Goal: Task Accomplishment & Management: Use online tool/utility

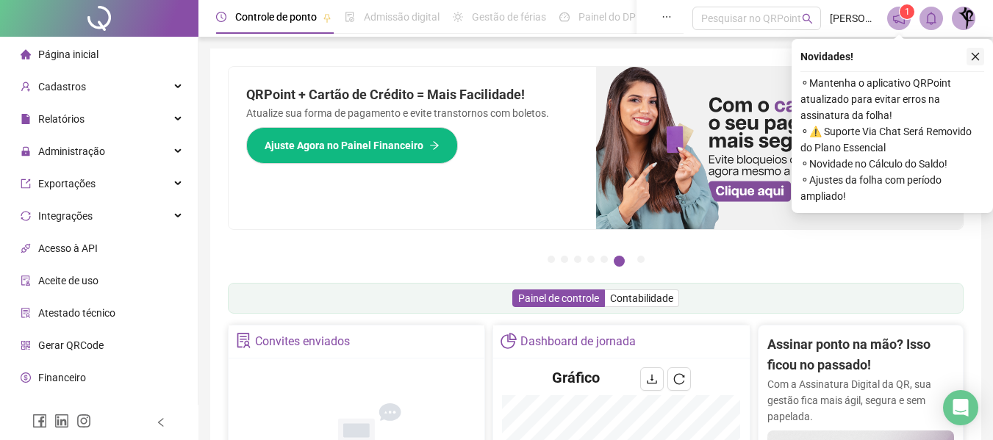
click at [976, 56] on icon "close" at bounding box center [976, 57] width 8 height 8
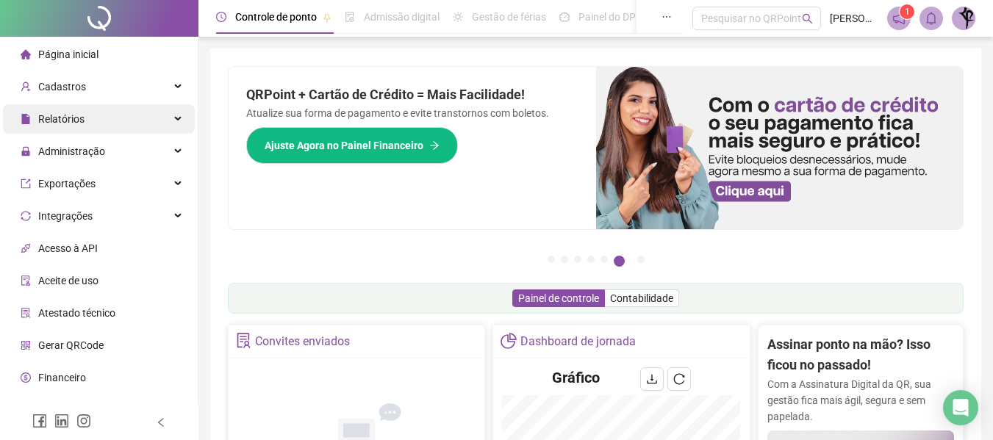
click at [55, 113] on span "Relatórios" at bounding box center [61, 119] width 46 height 12
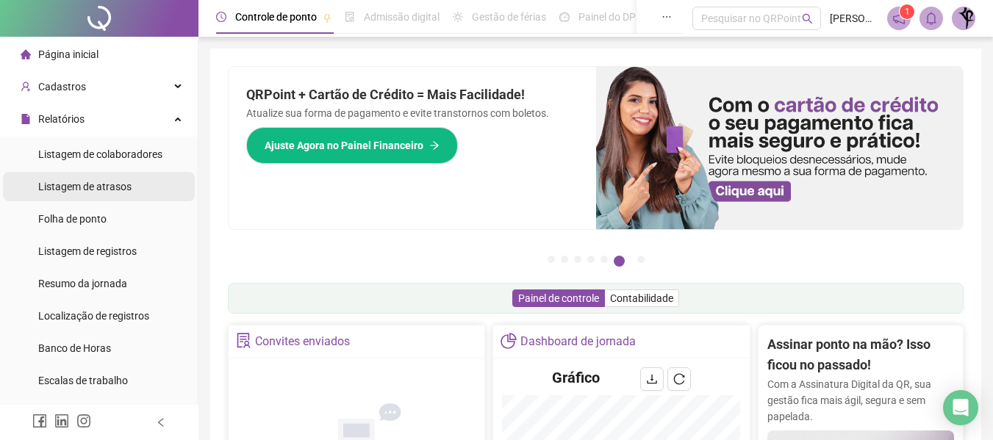
click at [89, 185] on span "Listagem de atrasos" at bounding box center [84, 187] width 93 height 12
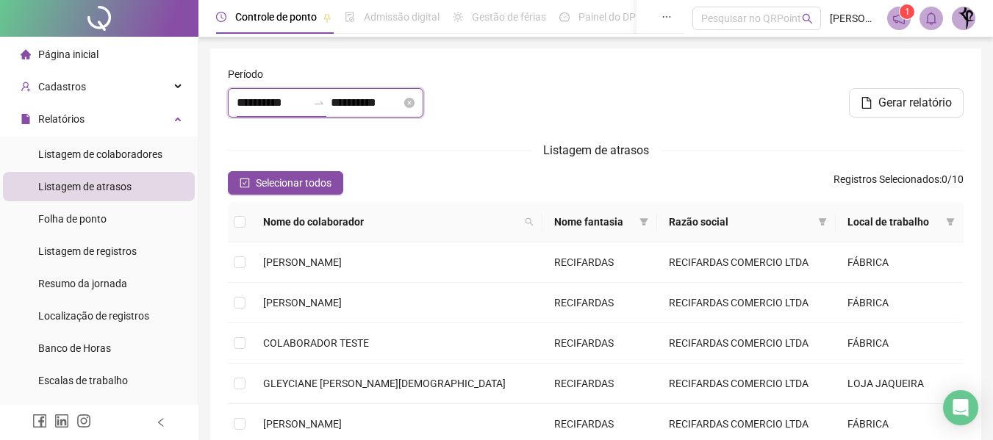
click at [303, 102] on input "**********" at bounding box center [272, 103] width 71 height 18
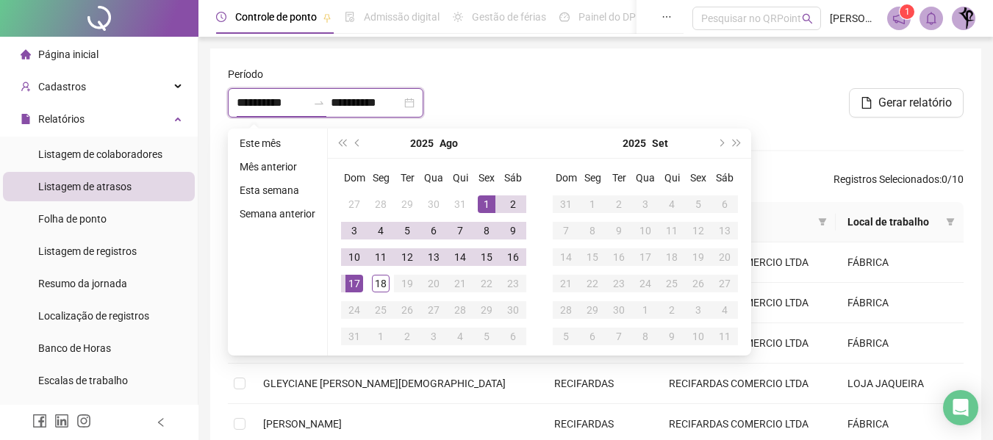
type input "**********"
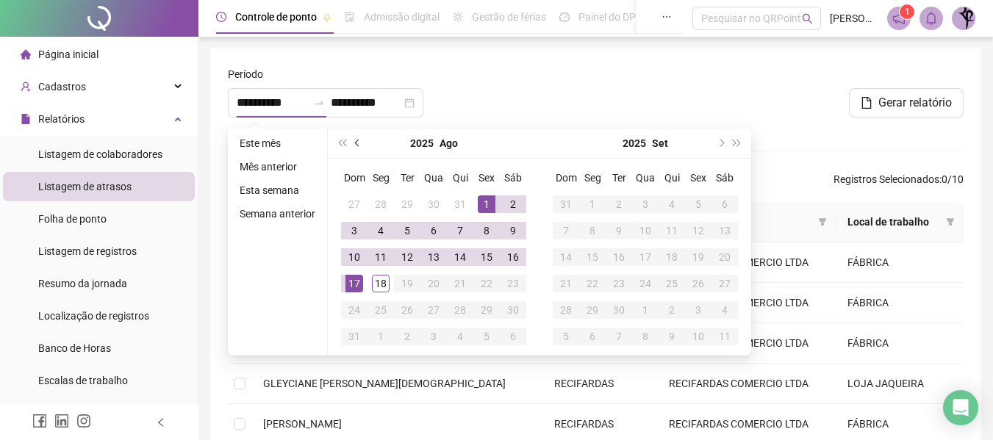
click at [359, 144] on span "prev-year" at bounding box center [358, 143] width 7 height 7
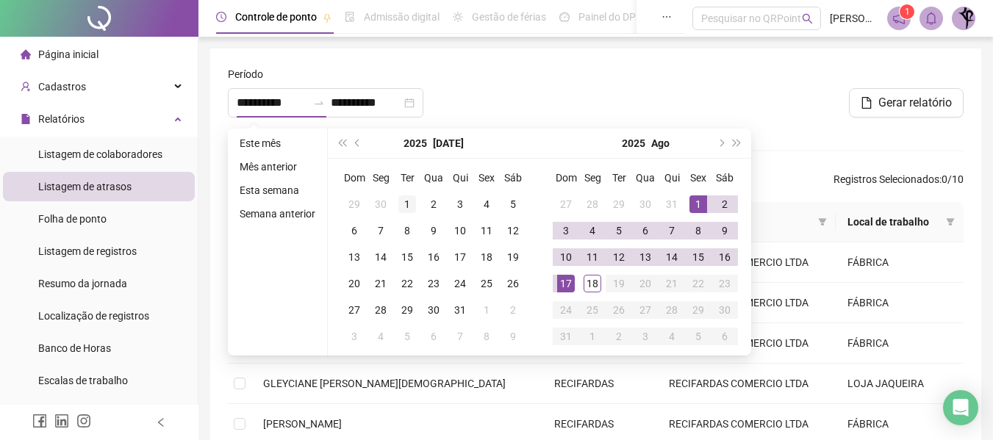
type input "**********"
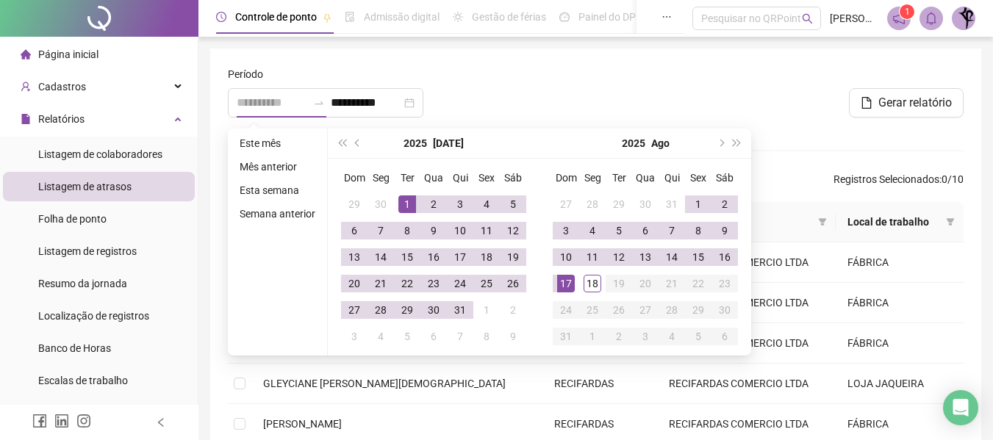
click at [407, 201] on div "1" at bounding box center [407, 205] width 18 height 18
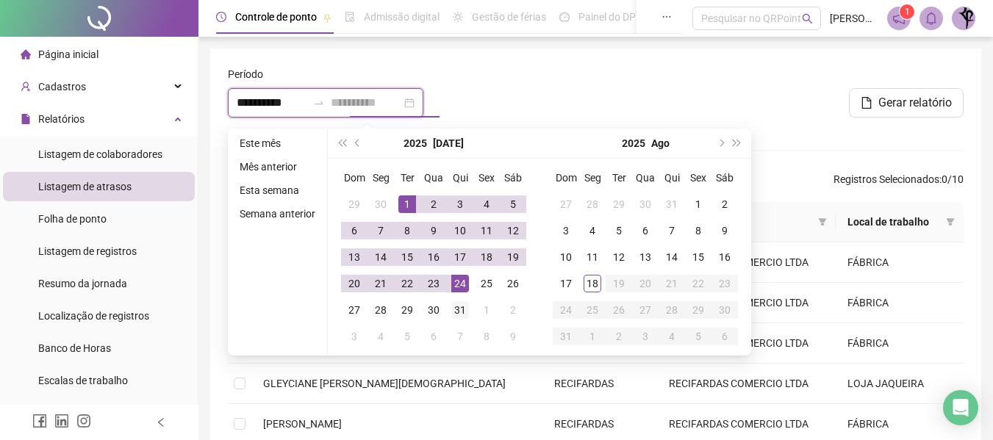
type input "**********"
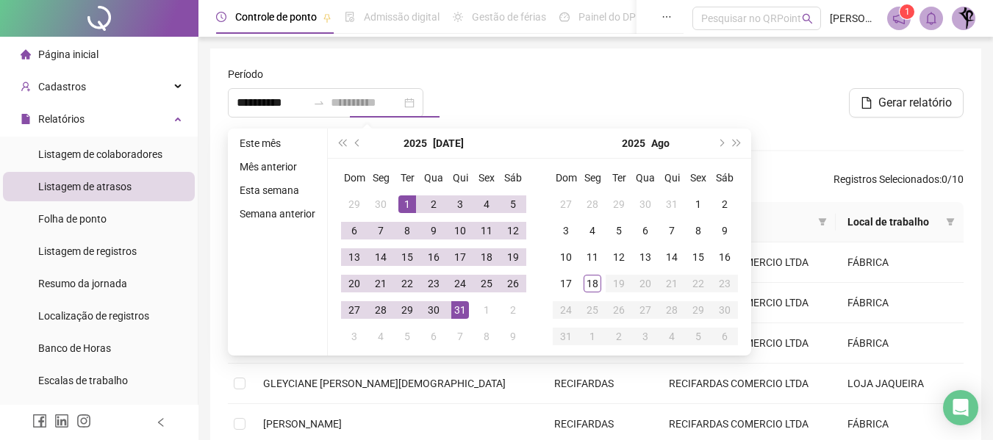
click at [458, 309] on div "31" at bounding box center [460, 310] width 18 height 18
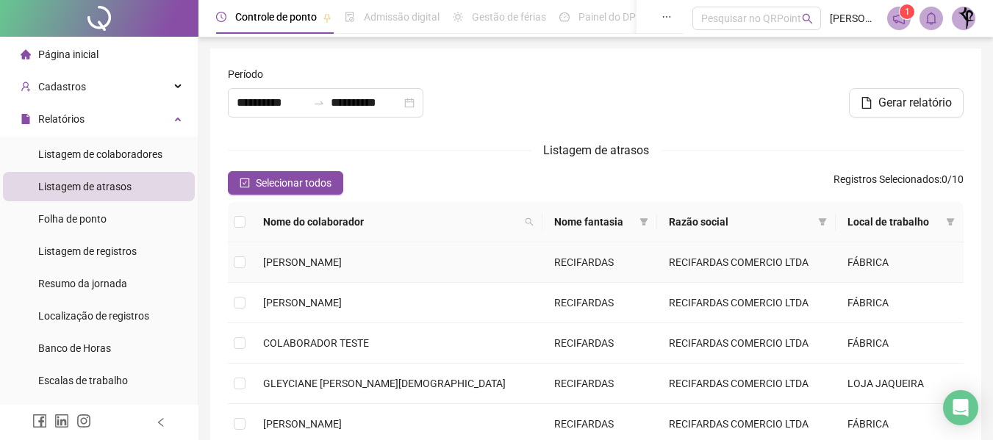
click at [248, 262] on td at bounding box center [240, 263] width 24 height 40
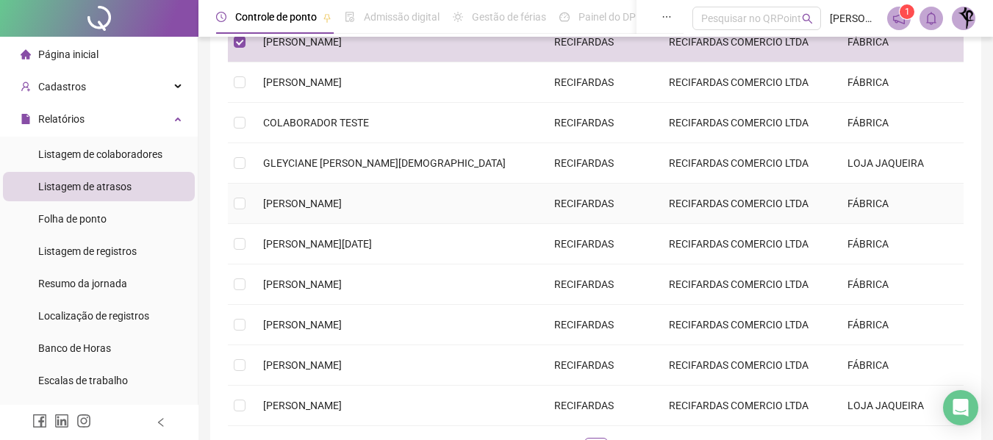
scroll to position [74, 0]
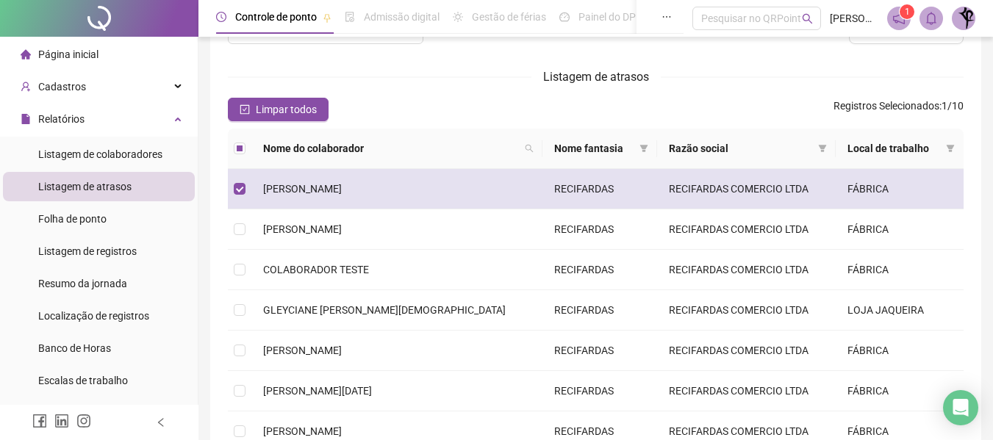
click at [875, 188] on td "FÁBRICA" at bounding box center [900, 189] width 128 height 40
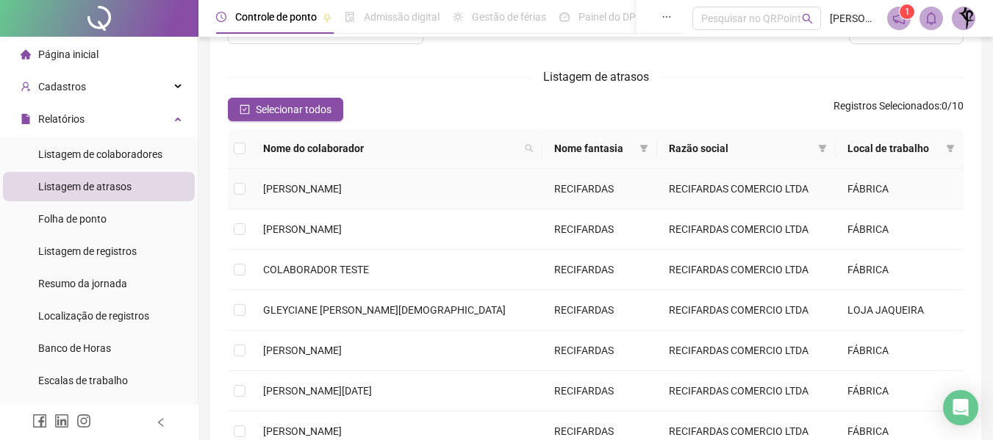
click at [324, 193] on span "[PERSON_NAME]" at bounding box center [302, 189] width 79 height 12
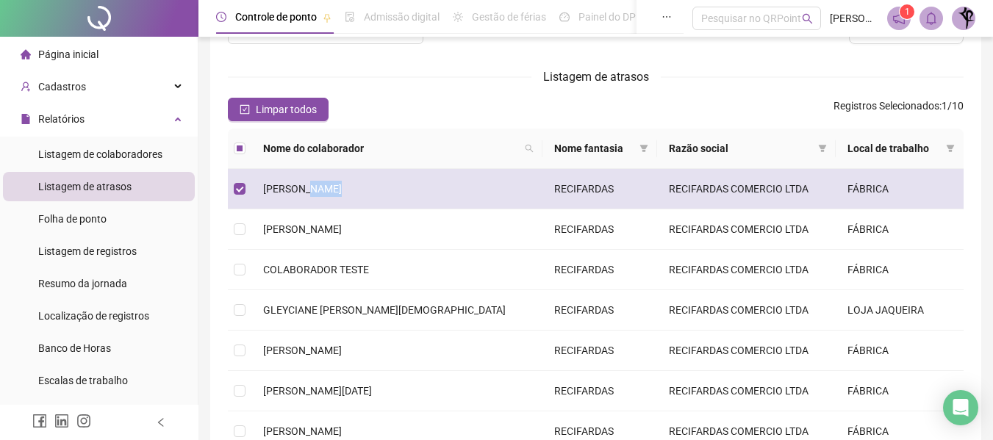
click at [324, 193] on span "[PERSON_NAME]" at bounding box center [302, 189] width 79 height 12
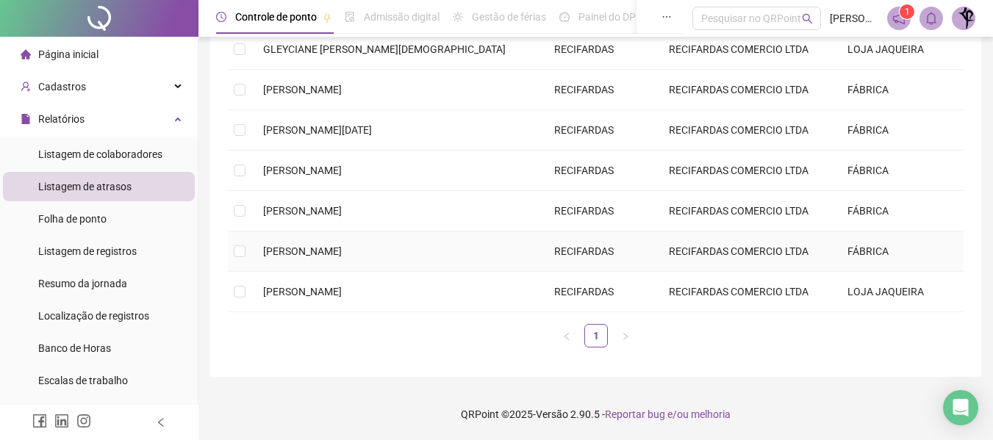
scroll to position [0, 0]
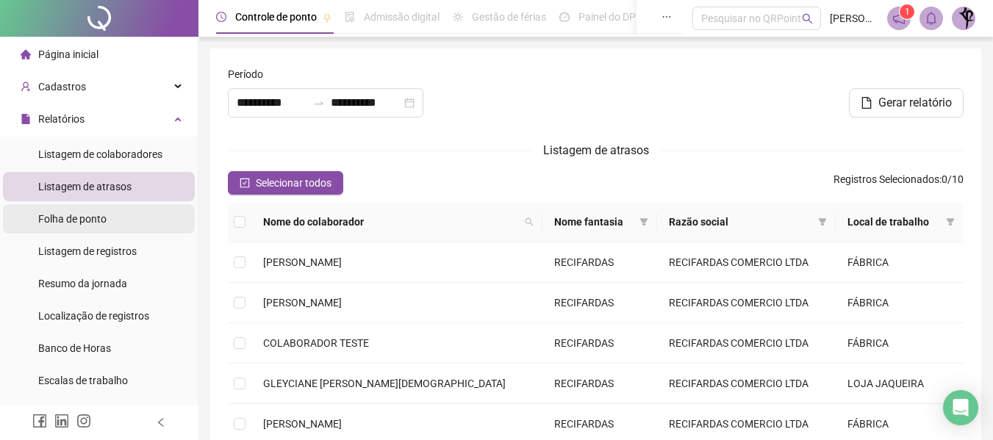
click at [82, 218] on span "Folha de ponto" at bounding box center [72, 219] width 68 height 12
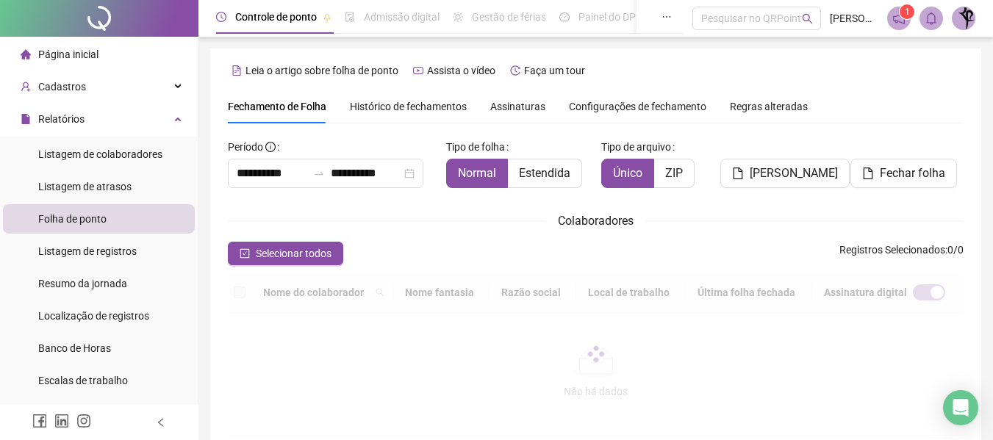
scroll to position [81, 0]
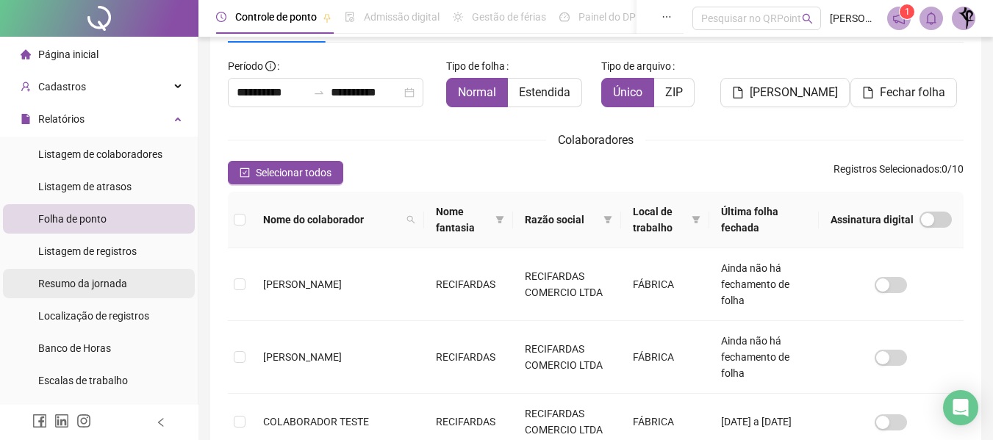
click at [90, 282] on span "Resumo da jornada" at bounding box center [82, 284] width 89 height 12
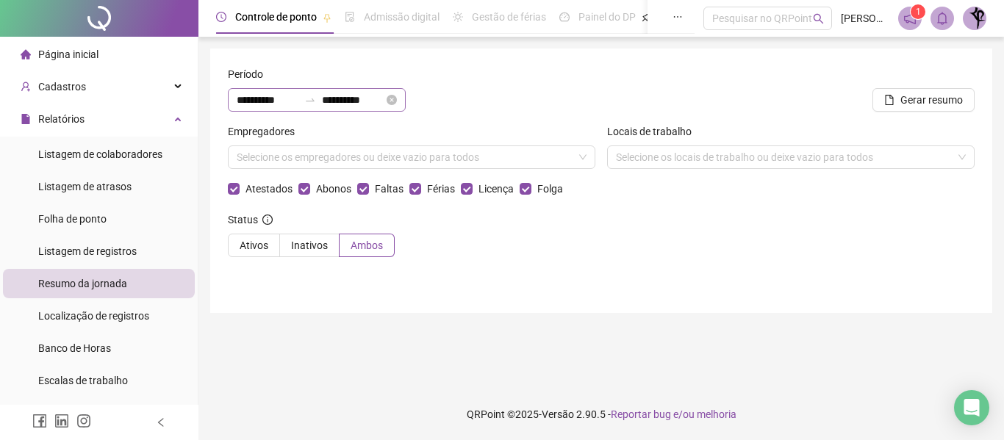
click at [316, 99] on icon "swap-right" at bounding box center [310, 100] width 12 height 12
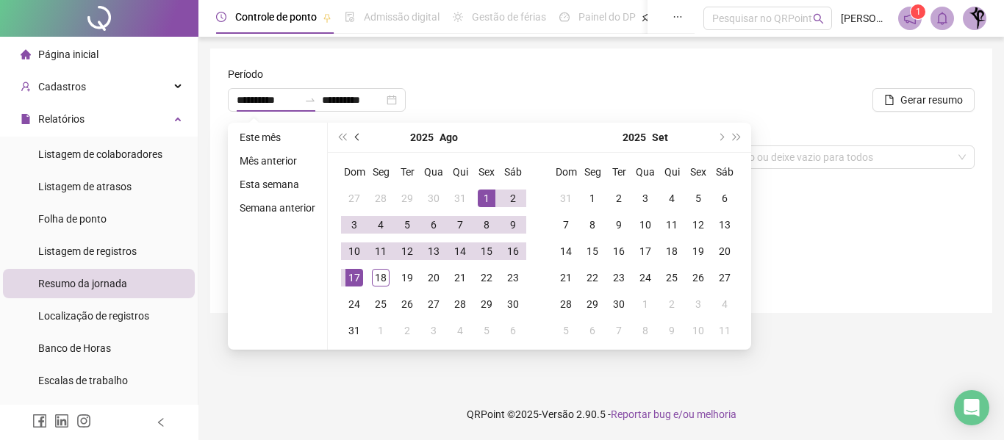
click at [355, 135] on span "prev-year" at bounding box center [358, 137] width 7 height 7
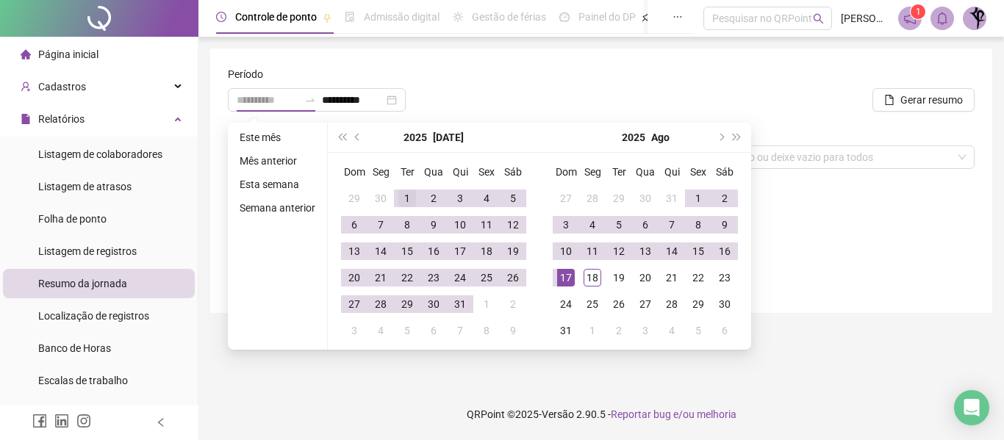
type input "**********"
click at [402, 197] on div "1" at bounding box center [407, 199] width 18 height 18
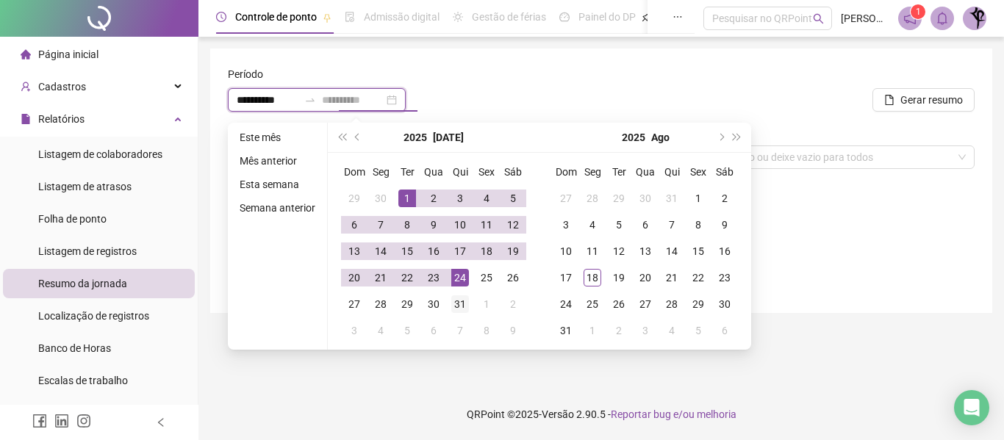
type input "**********"
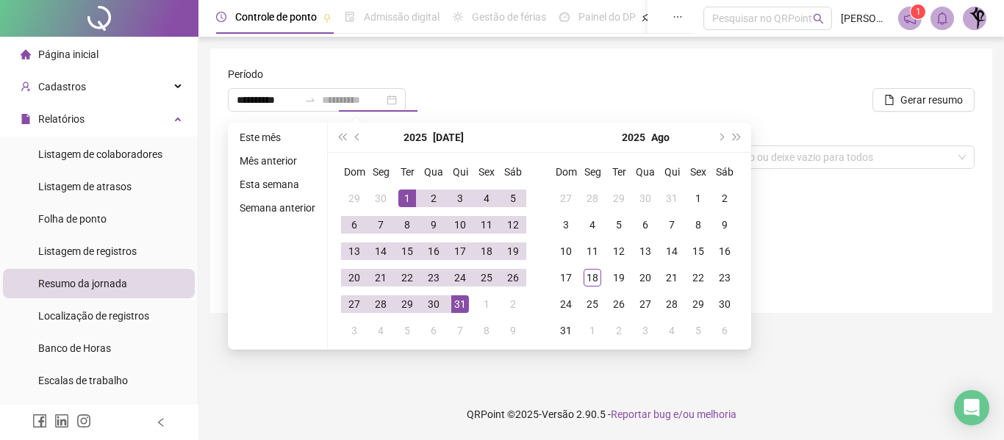
click at [459, 301] on div "31" at bounding box center [460, 305] width 18 height 18
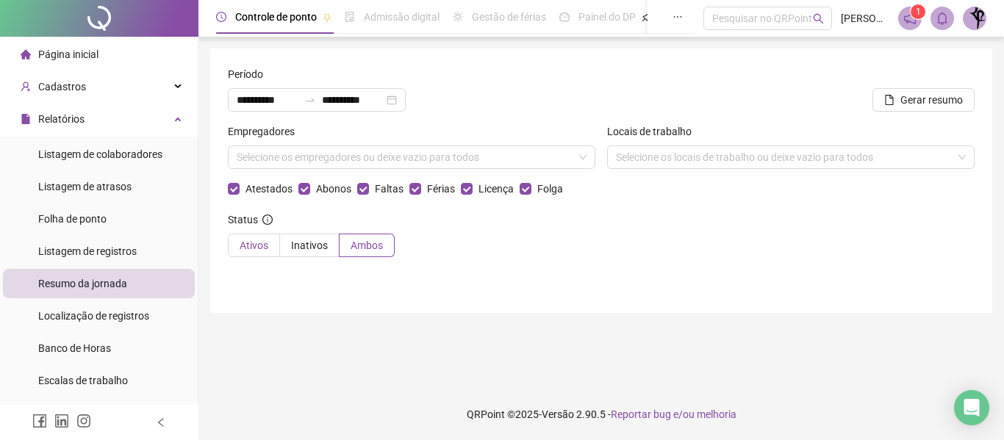
click at [260, 251] on span "Ativos" at bounding box center [254, 246] width 29 height 12
click at [515, 153] on div "Selecione os empregadores ou deixe vazio para todos" at bounding box center [412, 158] width 368 height 24
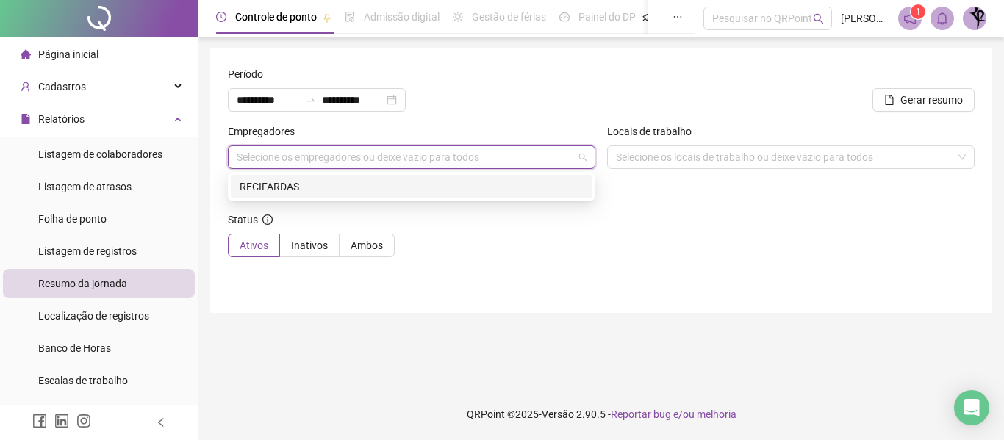
click at [274, 190] on div "RECIFARDAS" at bounding box center [412, 187] width 344 height 16
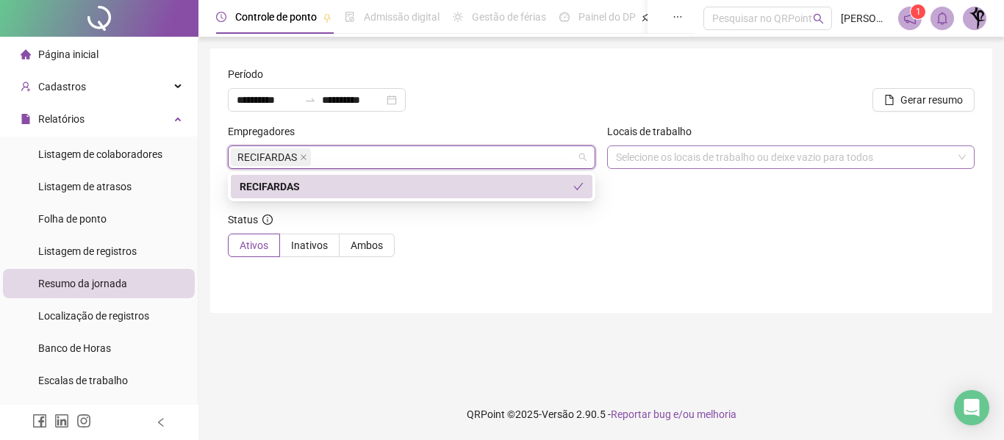
click at [662, 157] on div "Selecione os locais de trabalho ou deixe vazio para todos" at bounding box center [791, 158] width 368 height 24
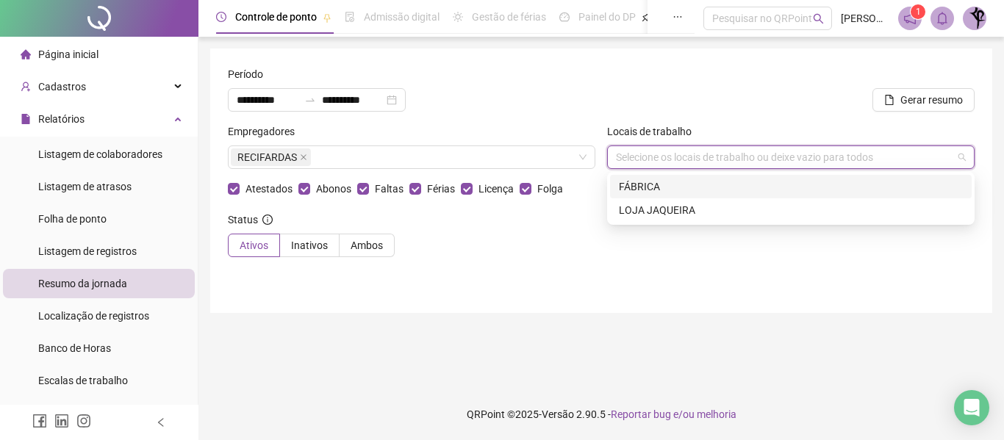
click at [649, 185] on div "FÁBRICA" at bounding box center [791, 187] width 344 height 16
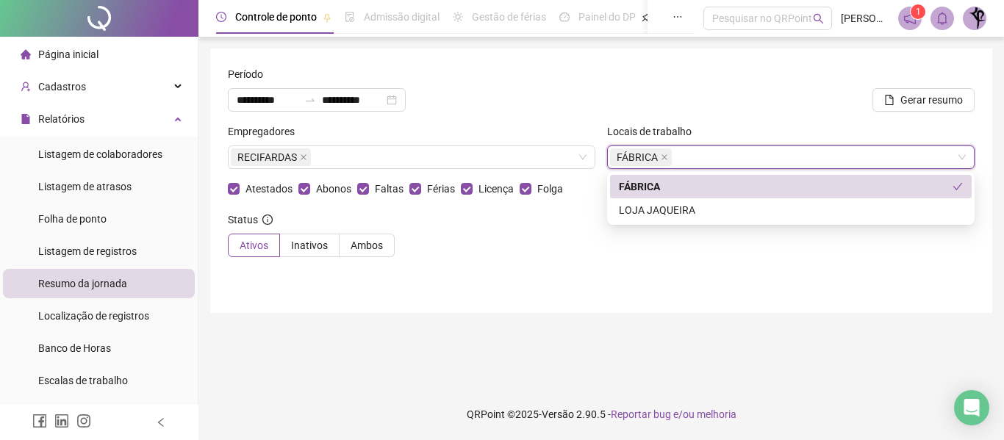
click at [540, 324] on main "**********" at bounding box center [601, 213] width 782 height 329
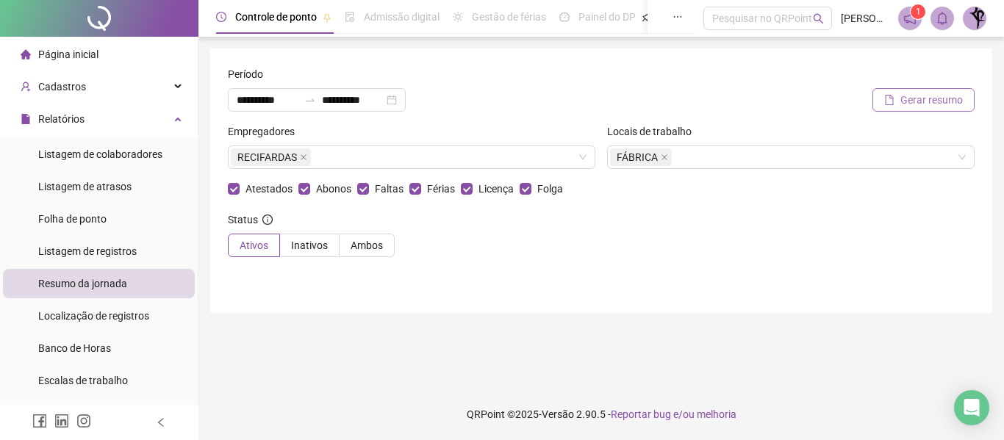
click at [923, 105] on span "Gerar resumo" at bounding box center [932, 100] width 62 height 16
click at [71, 312] on span "Localização de registros" at bounding box center [93, 316] width 111 height 12
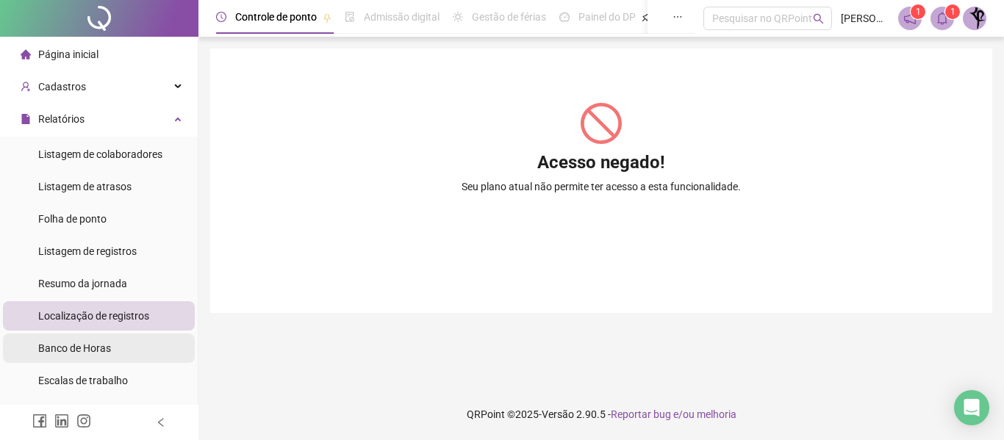
click at [79, 347] on span "Banco de Horas" at bounding box center [74, 349] width 73 height 12
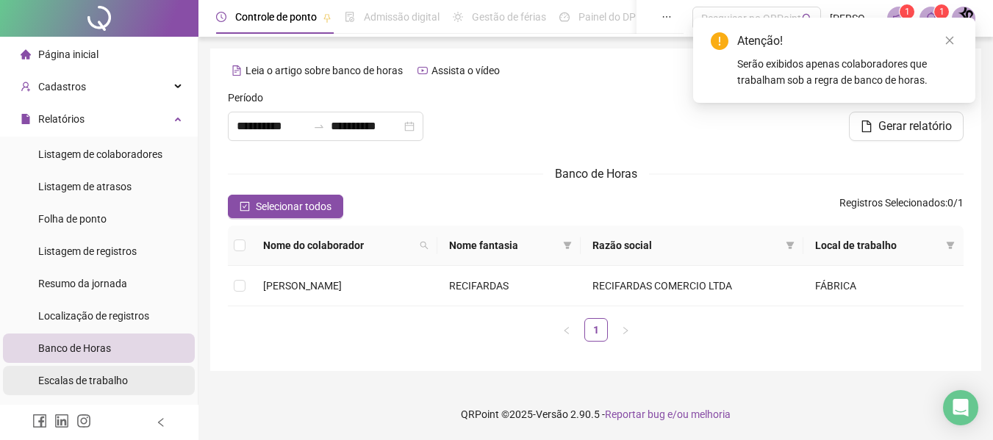
type input "**********"
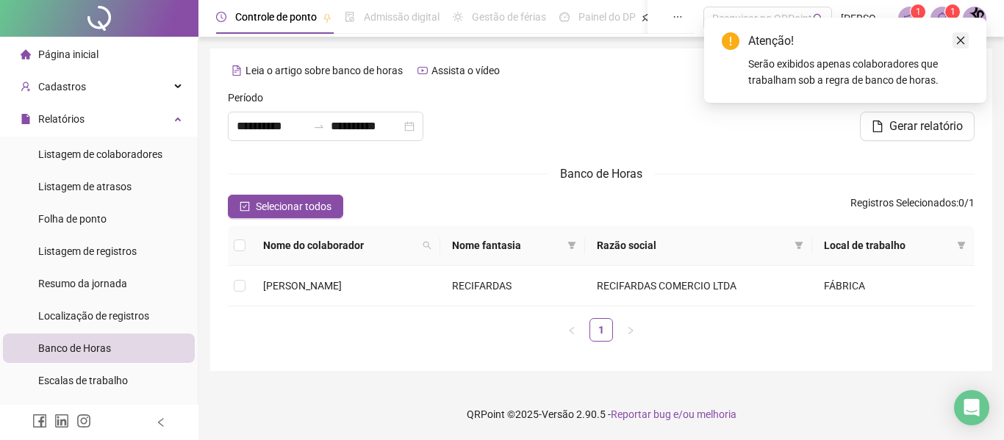
click at [963, 43] on icon "close" at bounding box center [961, 41] width 8 height 8
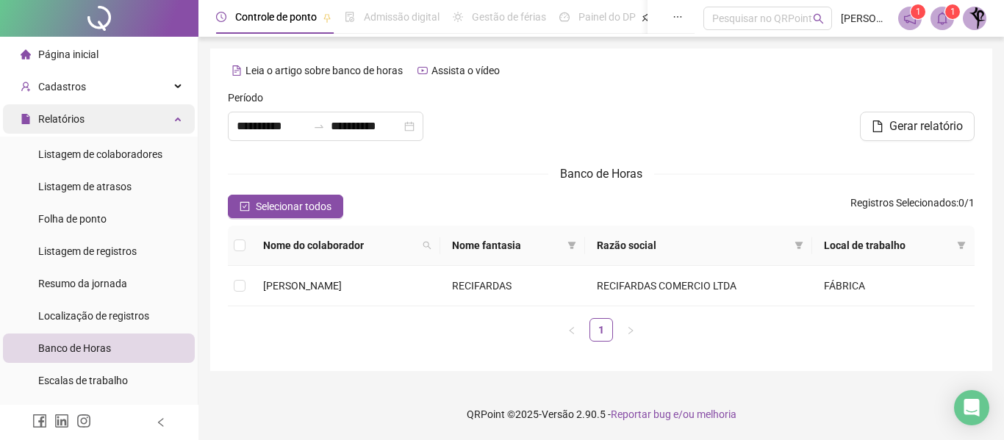
click at [52, 118] on span "Relatórios" at bounding box center [61, 119] width 46 height 12
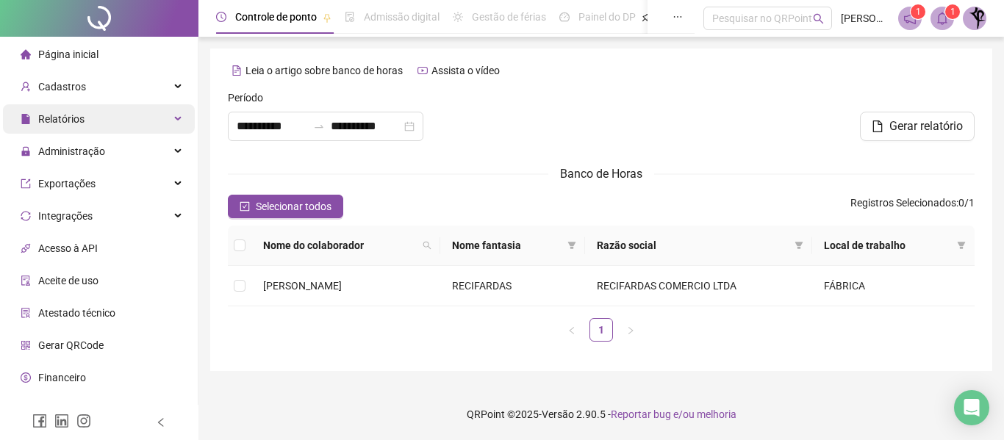
click at [51, 118] on span "Relatórios" at bounding box center [61, 119] width 46 height 12
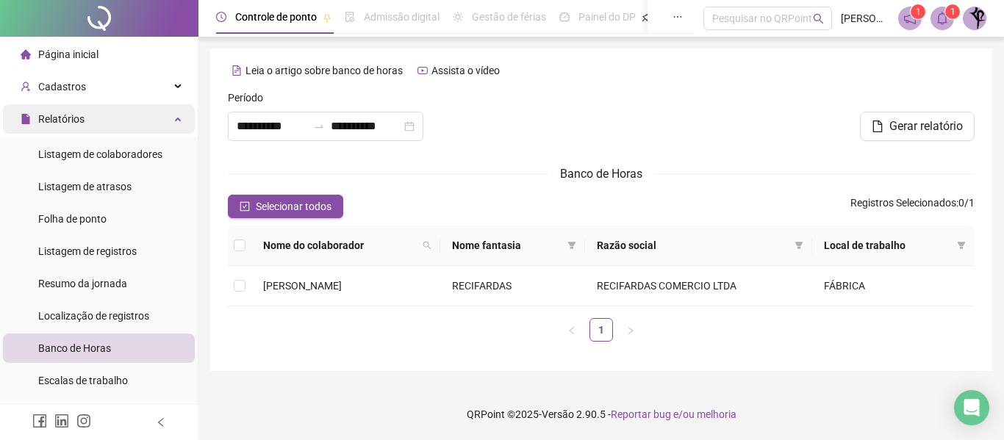
click at [51, 118] on span "Relatórios" at bounding box center [61, 119] width 46 height 12
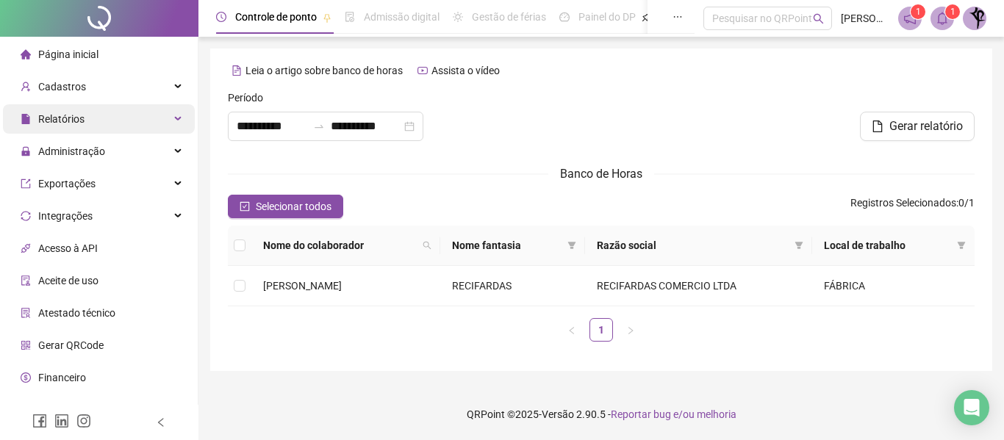
click at [74, 119] on span "Relatórios" at bounding box center [61, 119] width 46 height 12
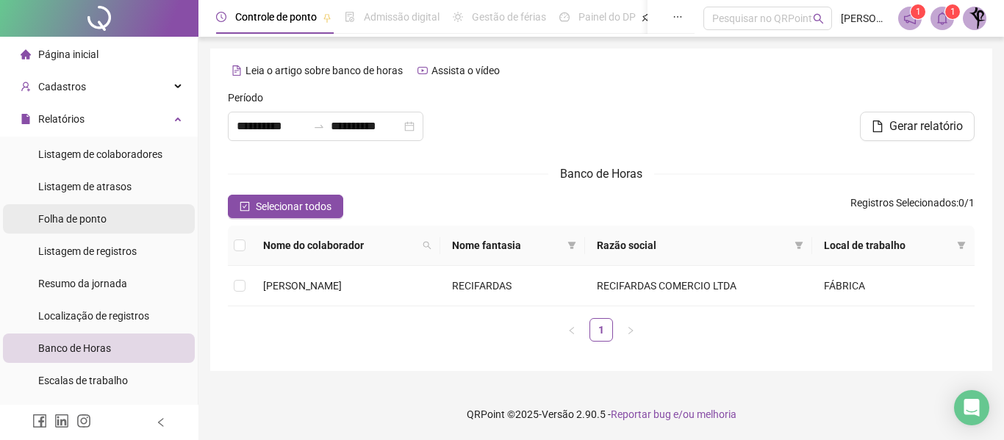
click at [75, 216] on span "Folha de ponto" at bounding box center [72, 219] width 68 height 12
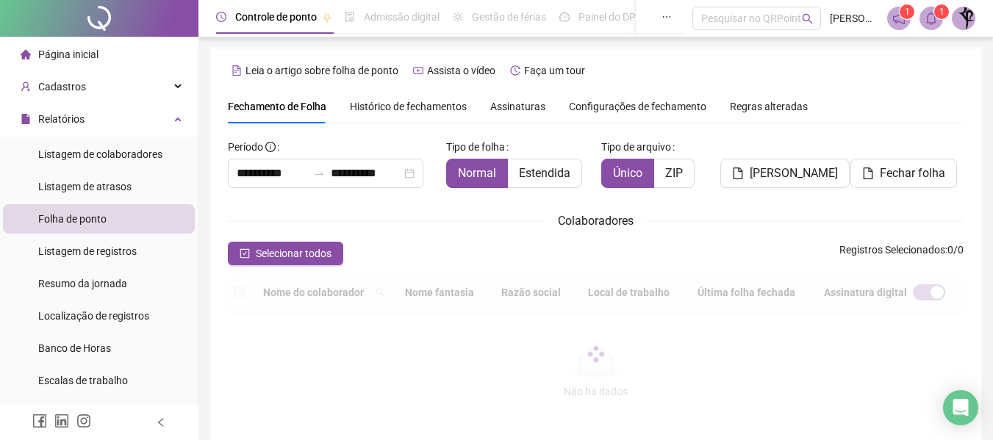
scroll to position [81, 0]
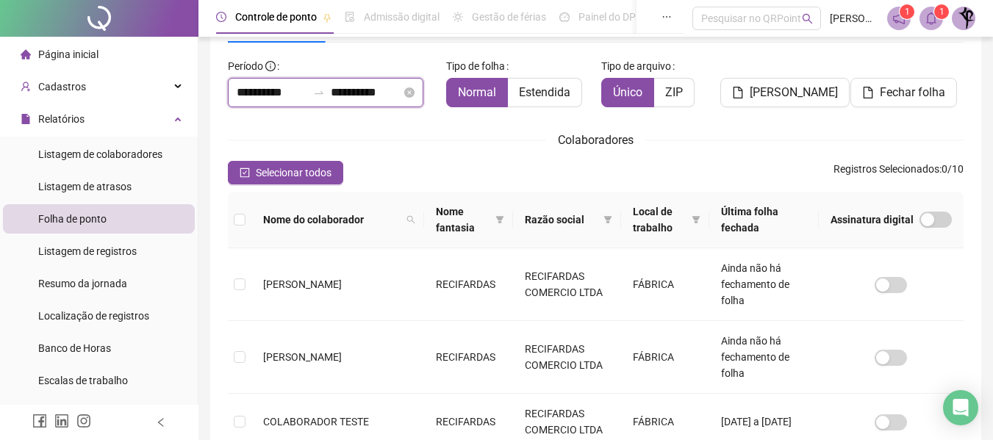
click at [304, 94] on input "**********" at bounding box center [272, 93] width 71 height 18
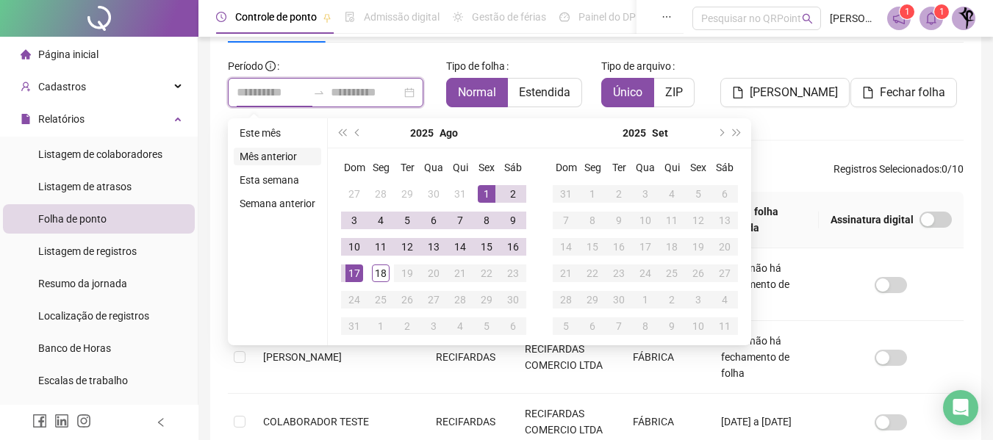
type input "**********"
click at [356, 133] on span "prev-year" at bounding box center [358, 132] width 7 height 7
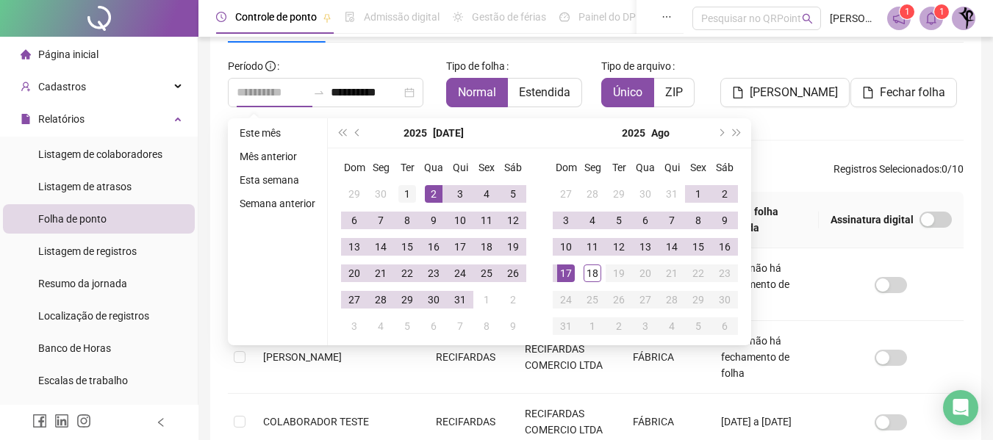
type input "**********"
click at [407, 193] on div "1" at bounding box center [407, 194] width 18 height 18
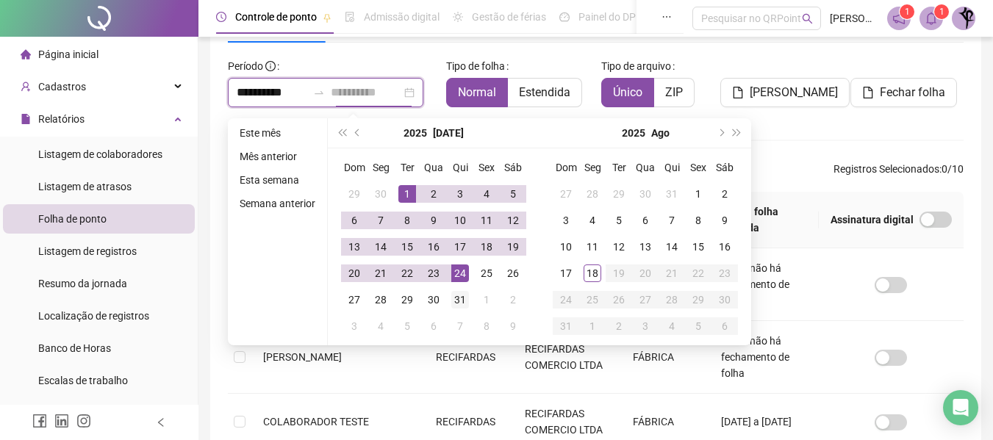
type input "**********"
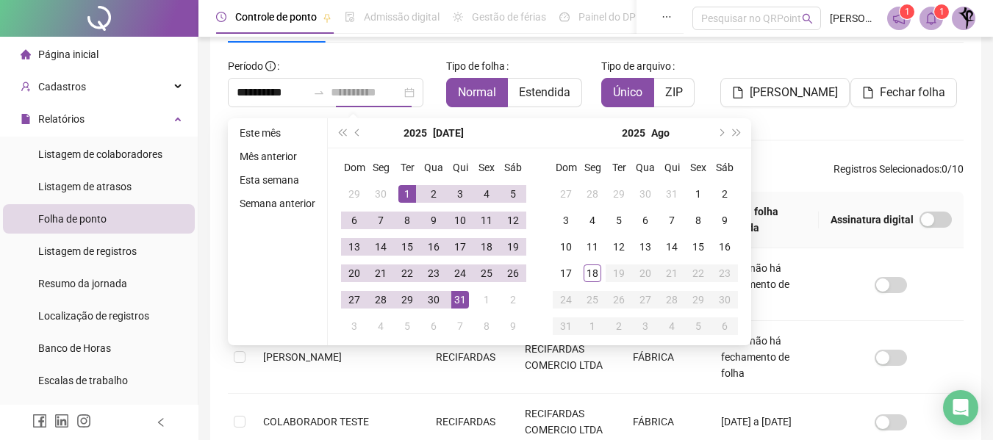
click at [458, 302] on div "31" at bounding box center [460, 300] width 18 height 18
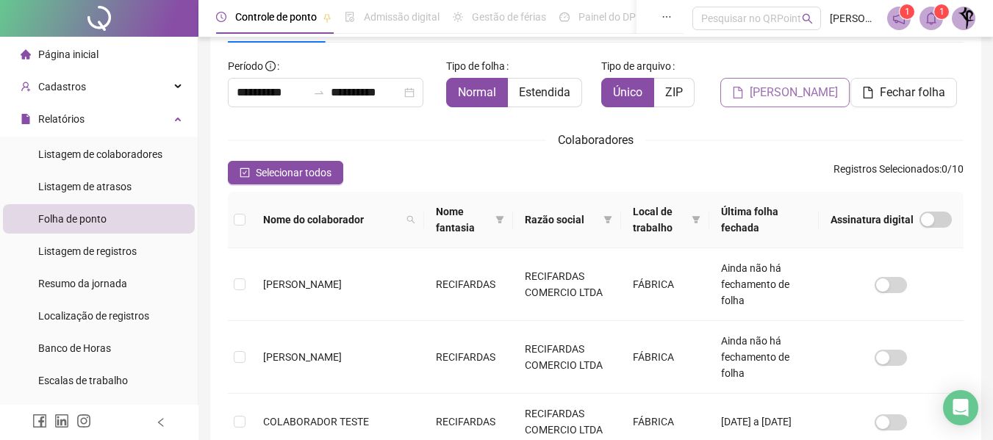
click at [794, 95] on span "[PERSON_NAME]" at bounding box center [794, 93] width 88 height 18
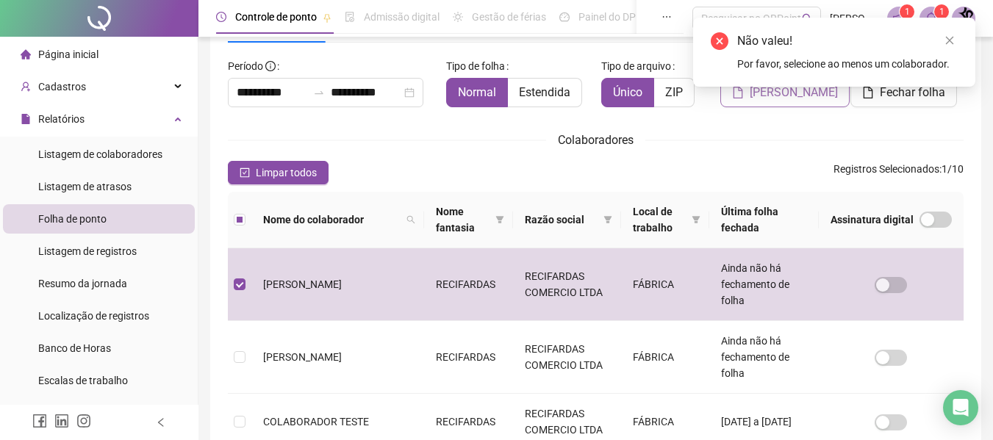
click at [789, 99] on span "[PERSON_NAME]" at bounding box center [794, 93] width 88 height 18
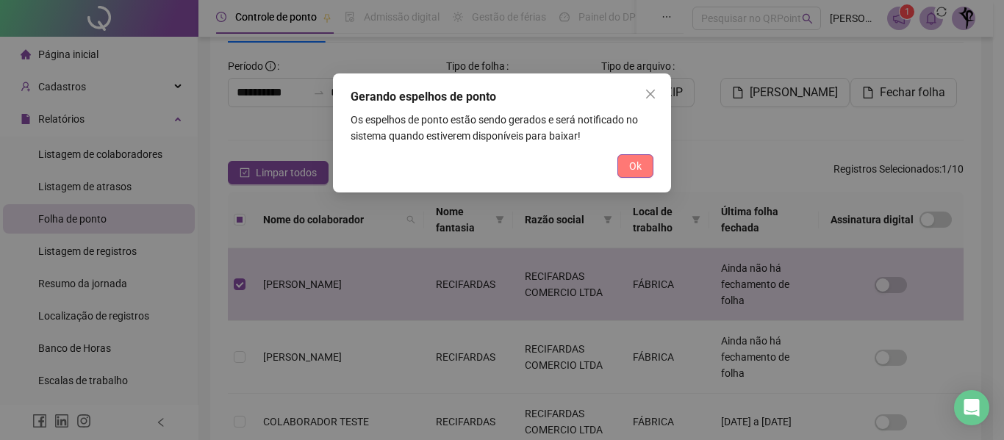
click at [645, 176] on button "Ok" at bounding box center [636, 166] width 36 height 24
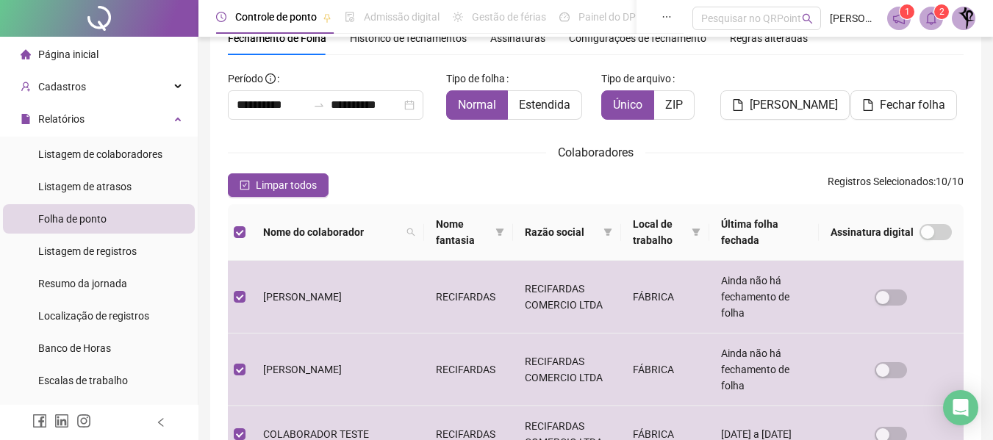
scroll to position [0, 0]
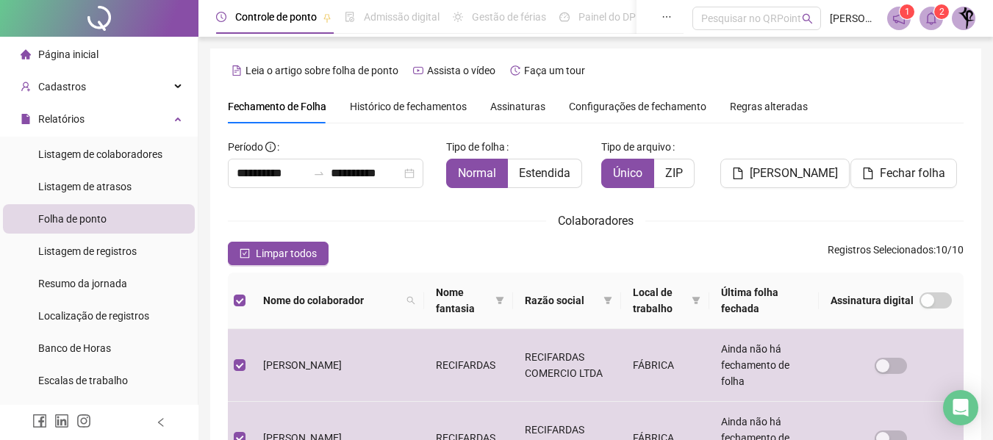
click at [965, 21] on img at bounding box center [964, 18] width 22 height 22
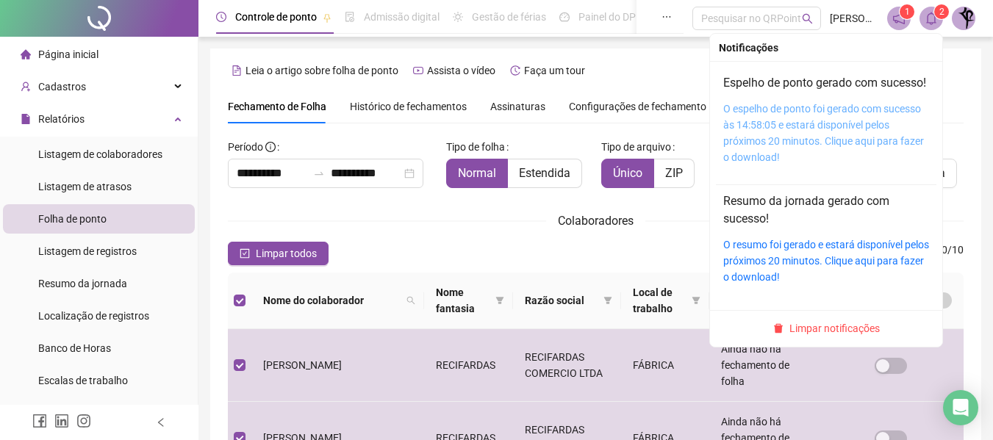
click at [762, 140] on link "O espelho de ponto foi gerado com sucesso às 14:58:05 e estará disponível pelos…" at bounding box center [823, 133] width 201 height 60
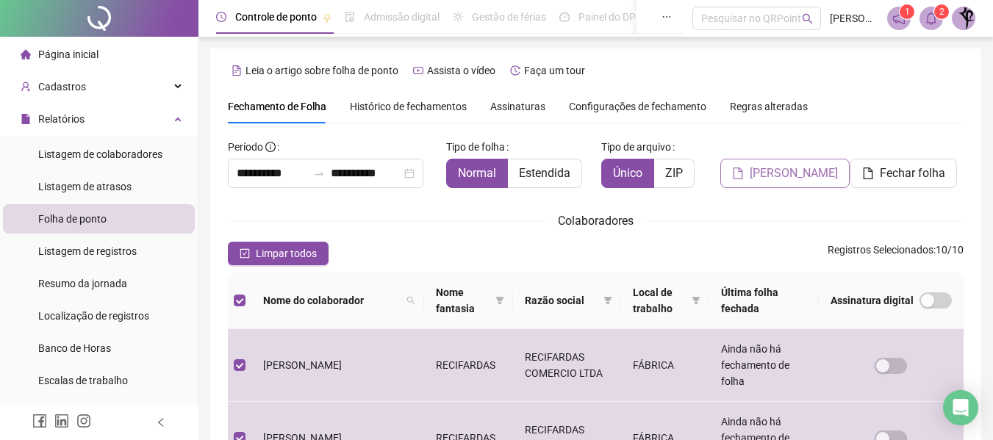
click at [792, 173] on span "[PERSON_NAME]" at bounding box center [794, 174] width 88 height 18
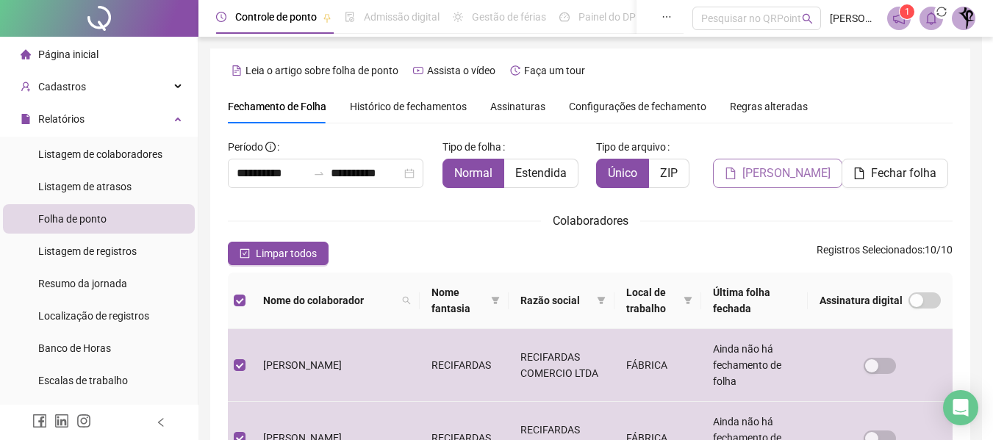
scroll to position [81, 0]
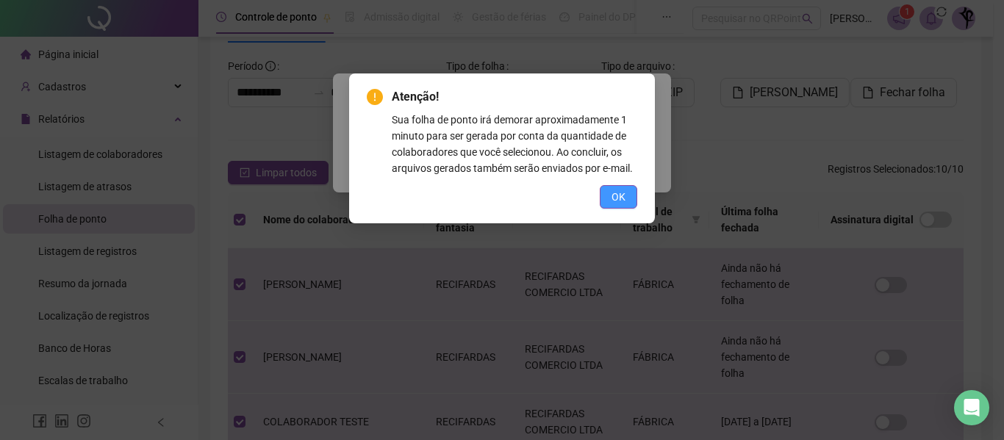
click at [615, 201] on span "OK" at bounding box center [619, 197] width 14 height 16
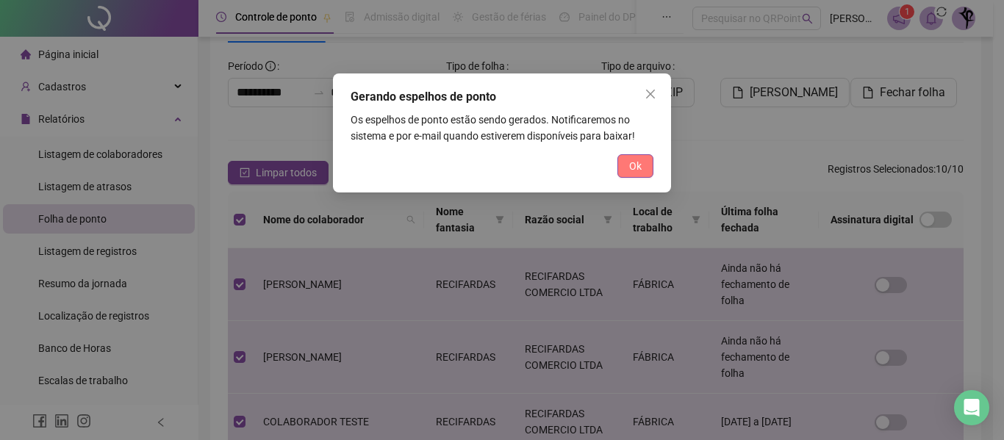
click at [633, 168] on span "Ok" at bounding box center [635, 166] width 12 height 16
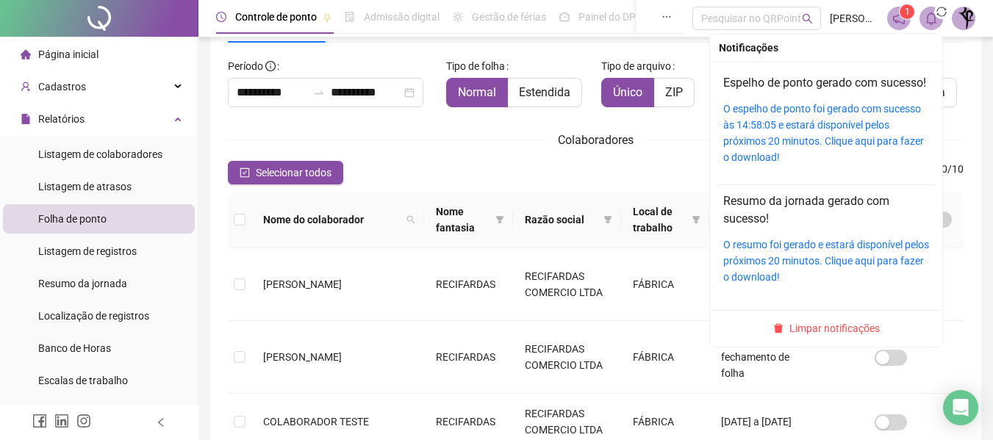
click at [931, 18] on icon "bell" at bounding box center [931, 18] width 13 height 13
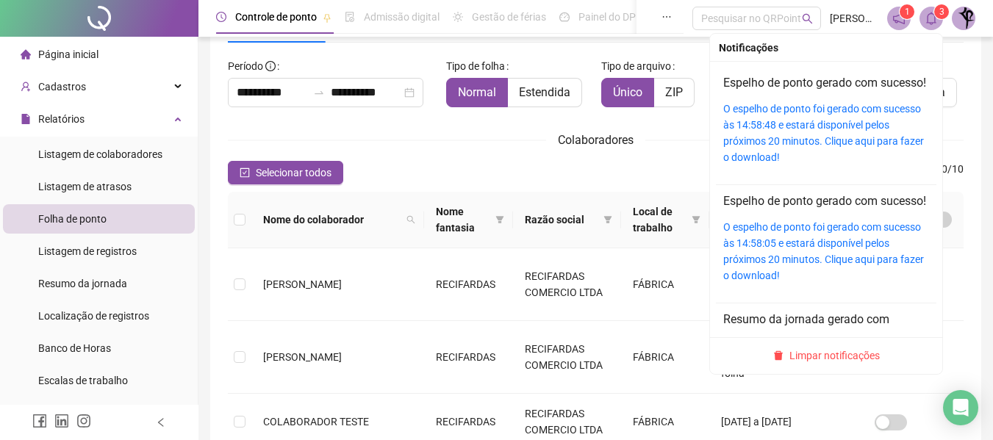
click at [933, 18] on icon "bell" at bounding box center [931, 18] width 13 height 13
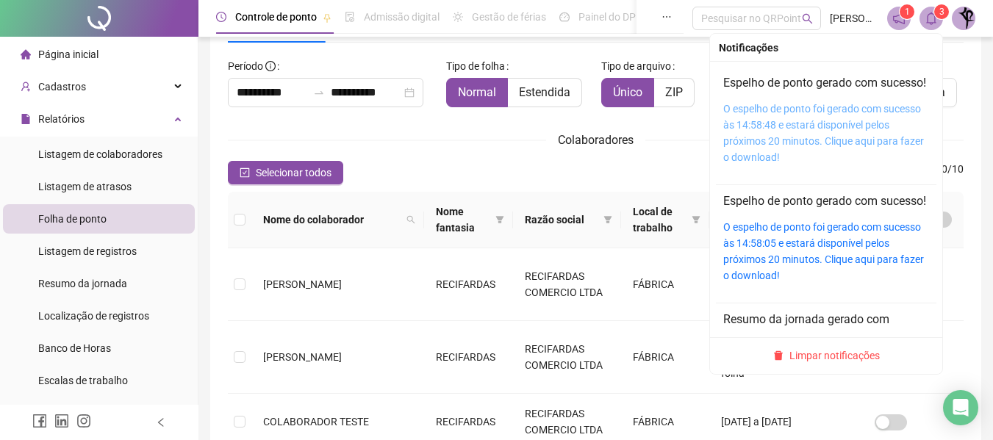
click at [834, 136] on link "O espelho de ponto foi gerado com sucesso às 14:58:48 e estará disponível pelos…" at bounding box center [823, 133] width 201 height 60
